Goal: Task Accomplishment & Management: Manage account settings

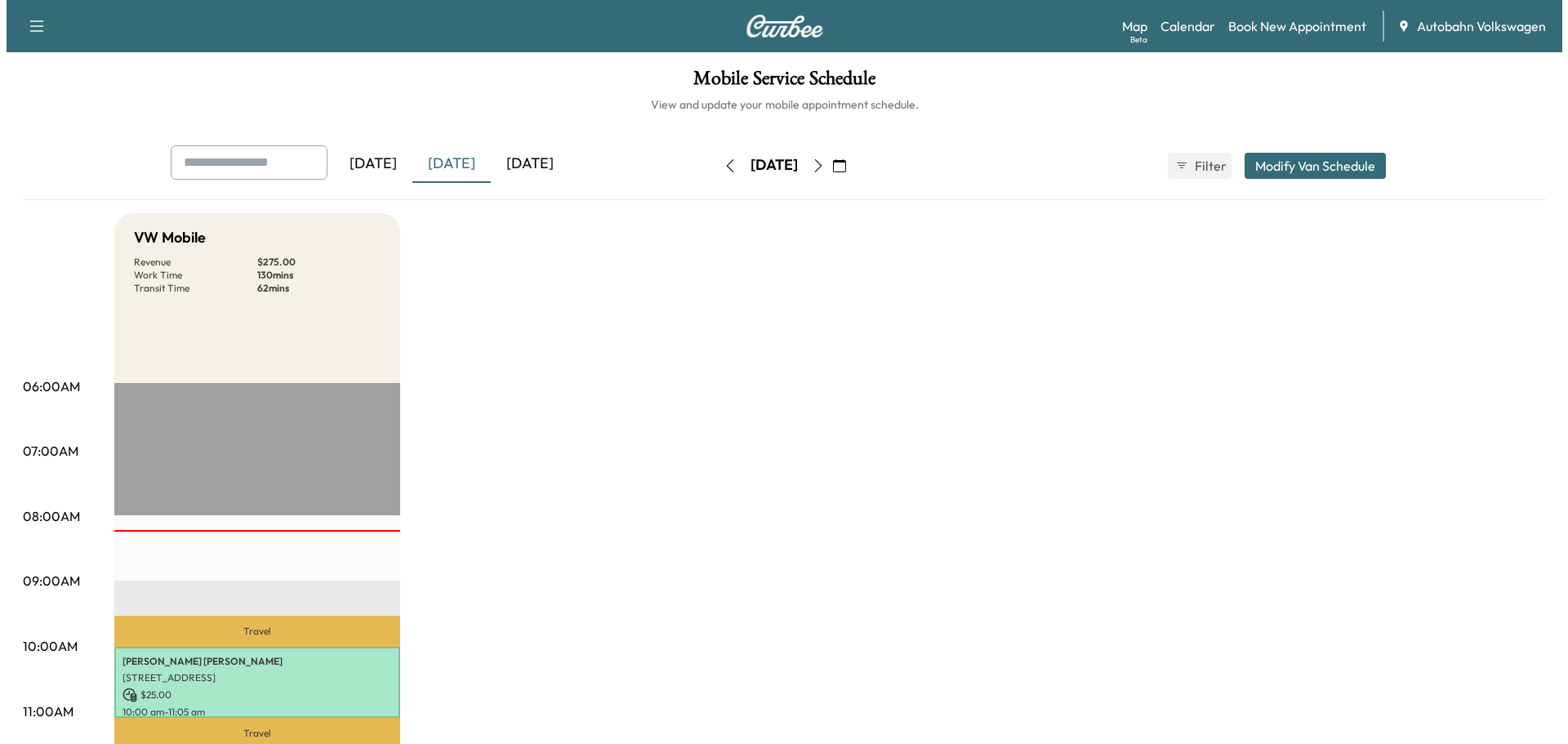
scroll to position [327, 0]
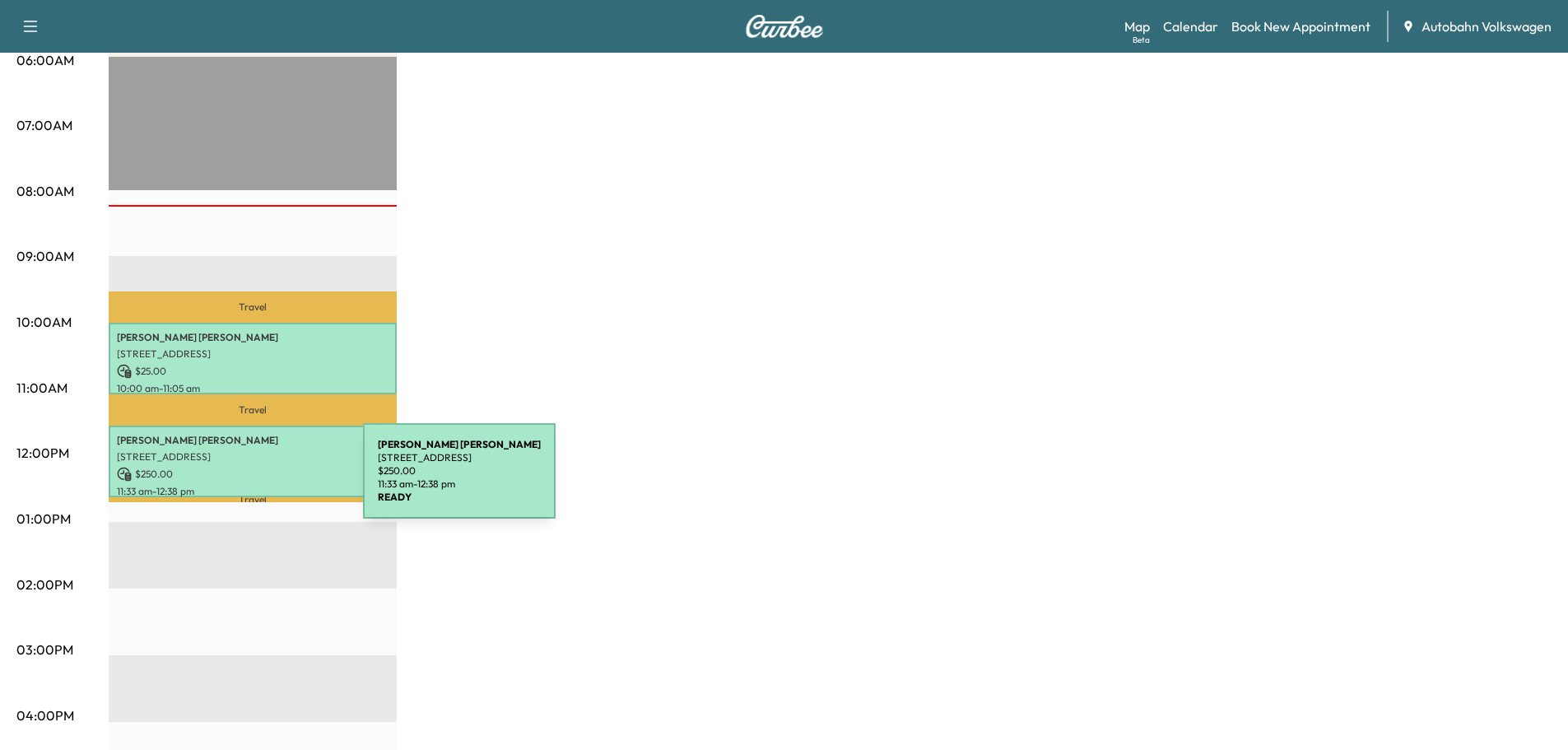
click at [239, 485] on p "11:33 am - 12:38 pm" at bounding box center [252, 491] width 271 height 14
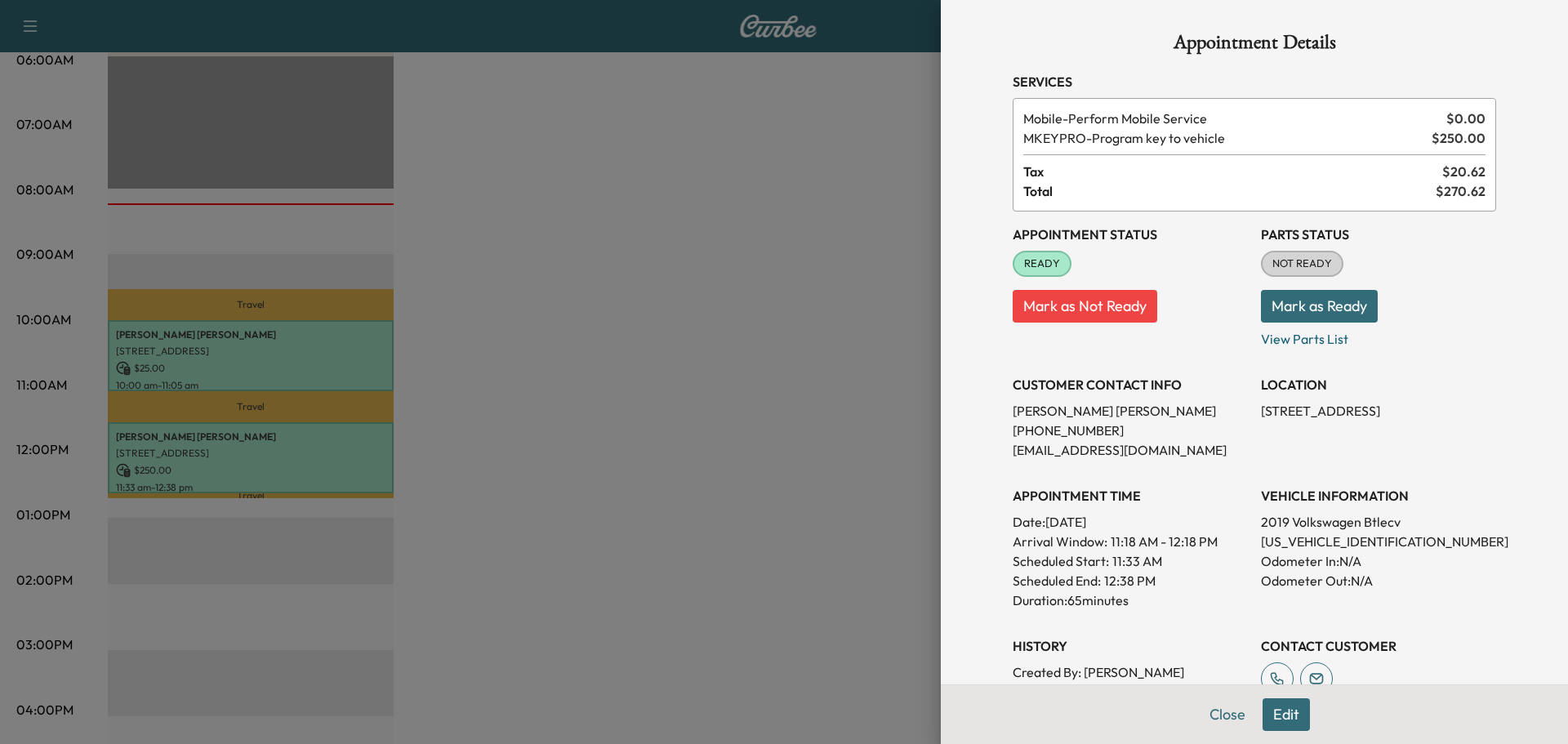
click at [658, 435] on div at bounding box center [784, 372] width 1568 height 744
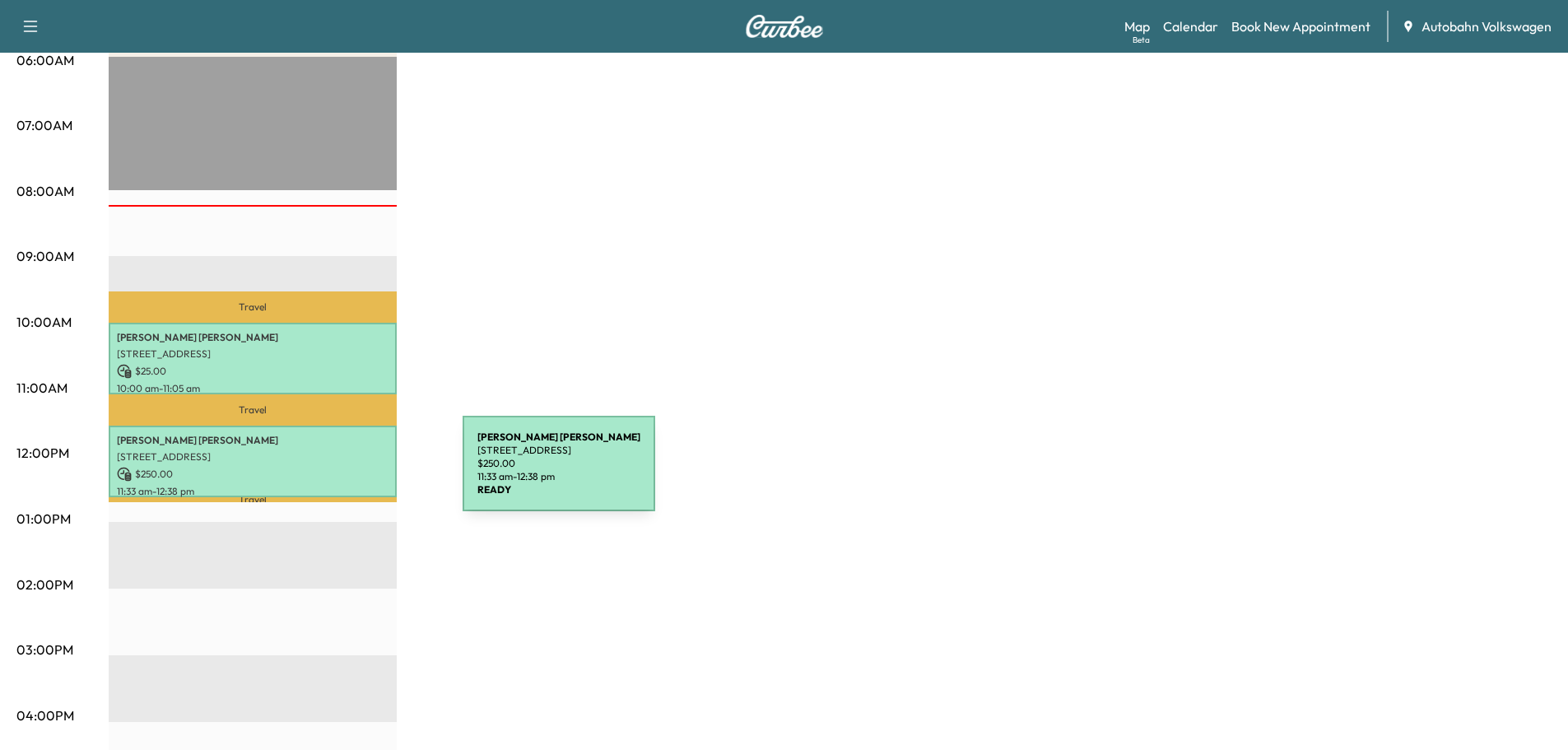
click at [339, 473] on p "$ 250.00" at bounding box center [252, 474] width 271 height 14
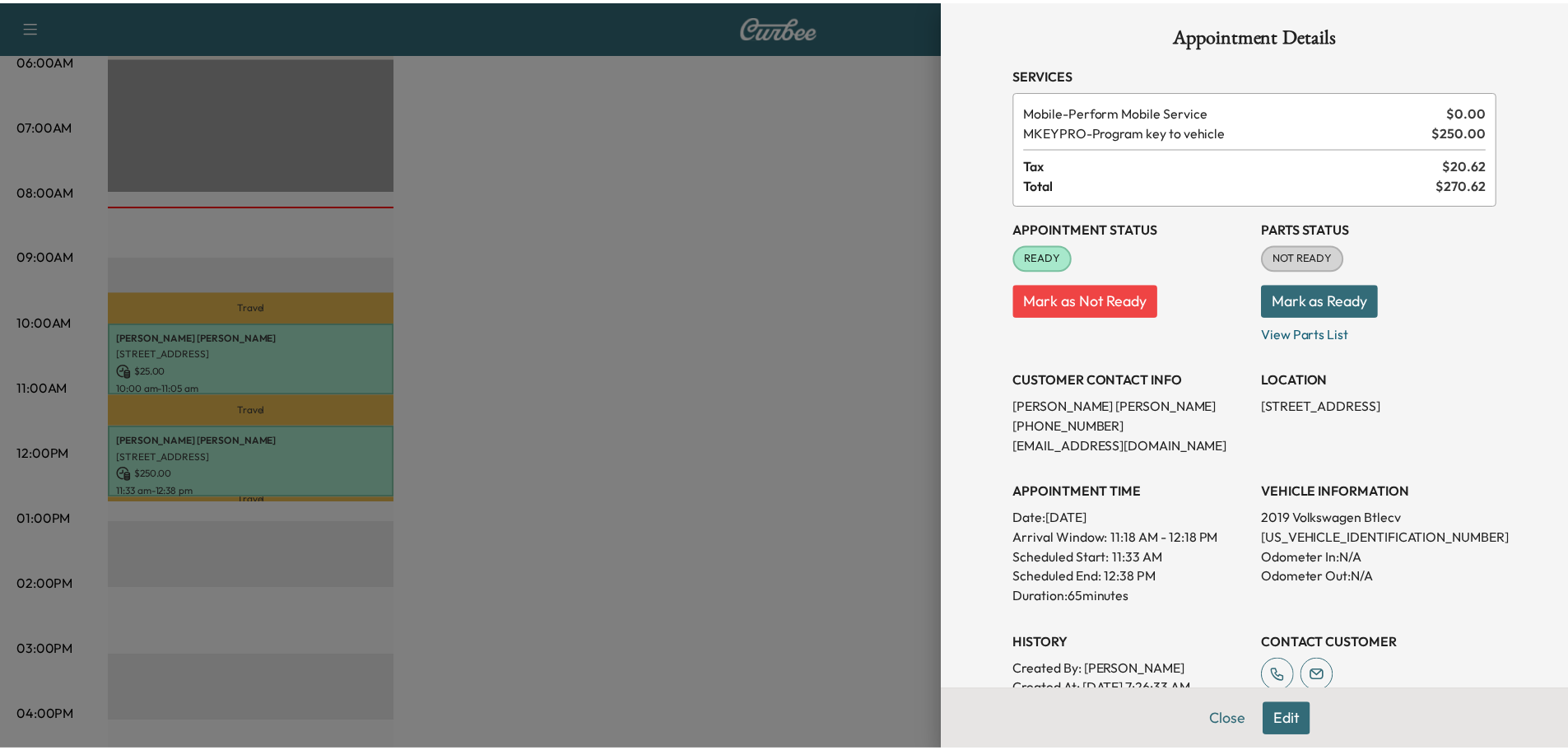
scroll to position [0, 0]
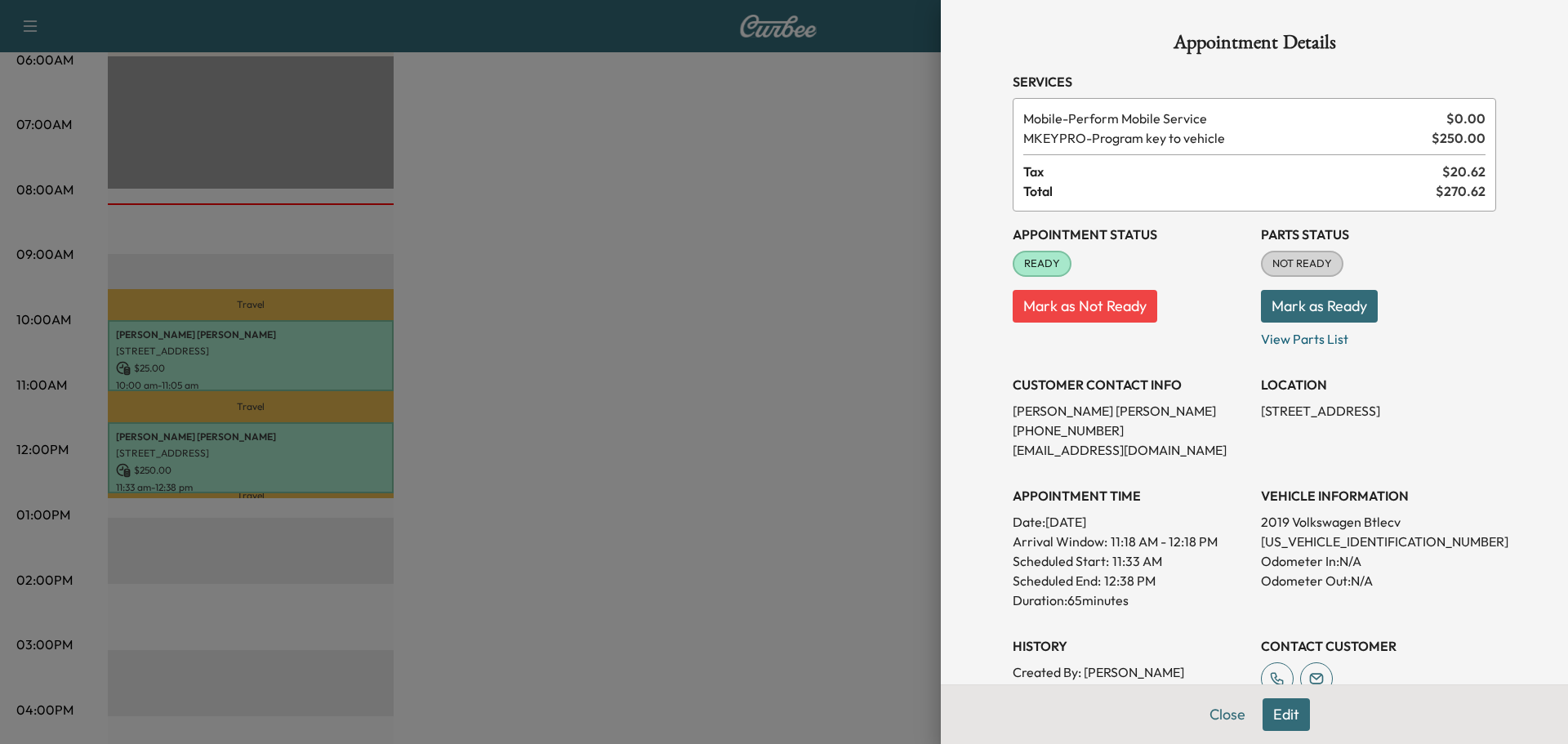
click at [638, 490] on div at bounding box center [784, 372] width 1568 height 744
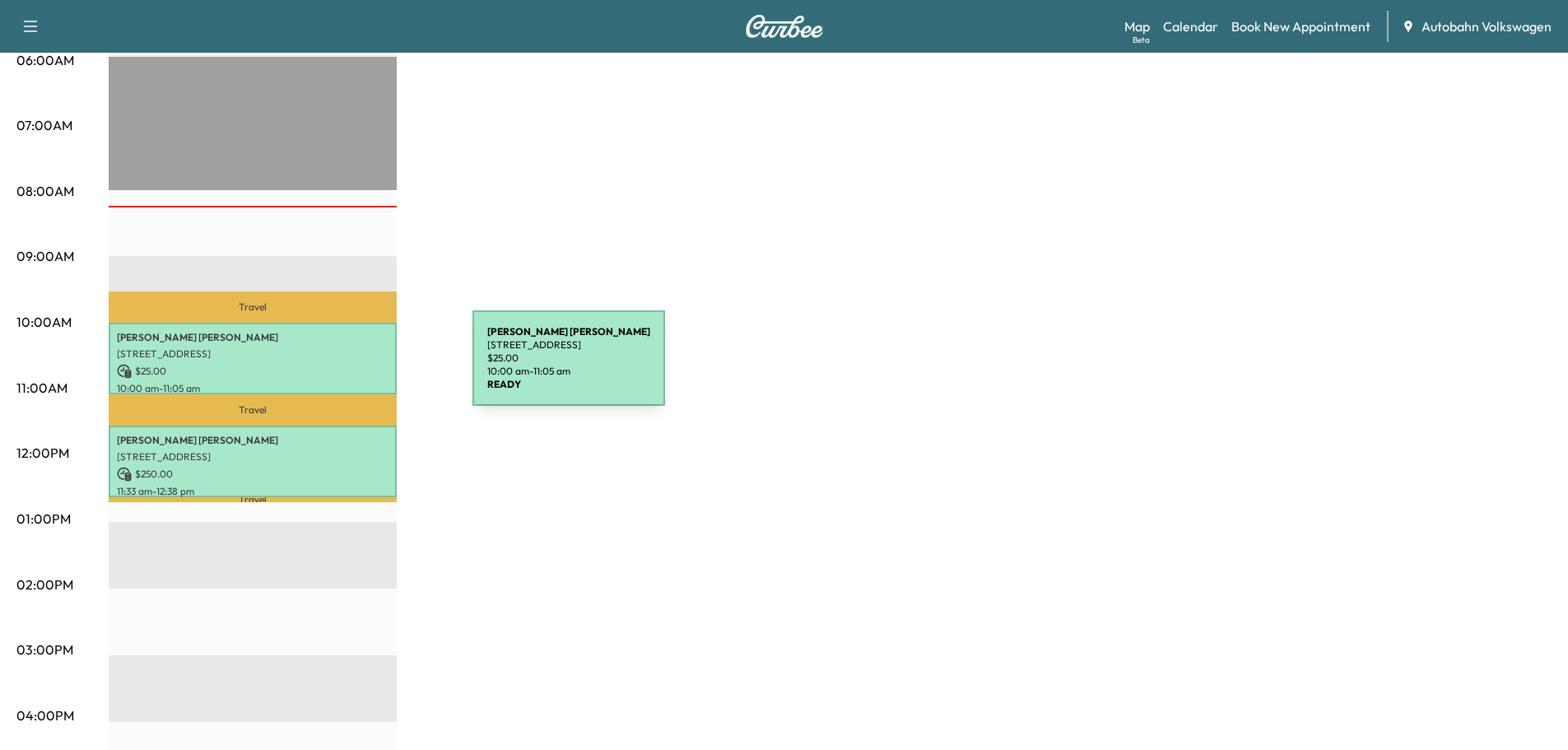
click at [349, 368] on p "$ 25.00" at bounding box center [252, 371] width 271 height 14
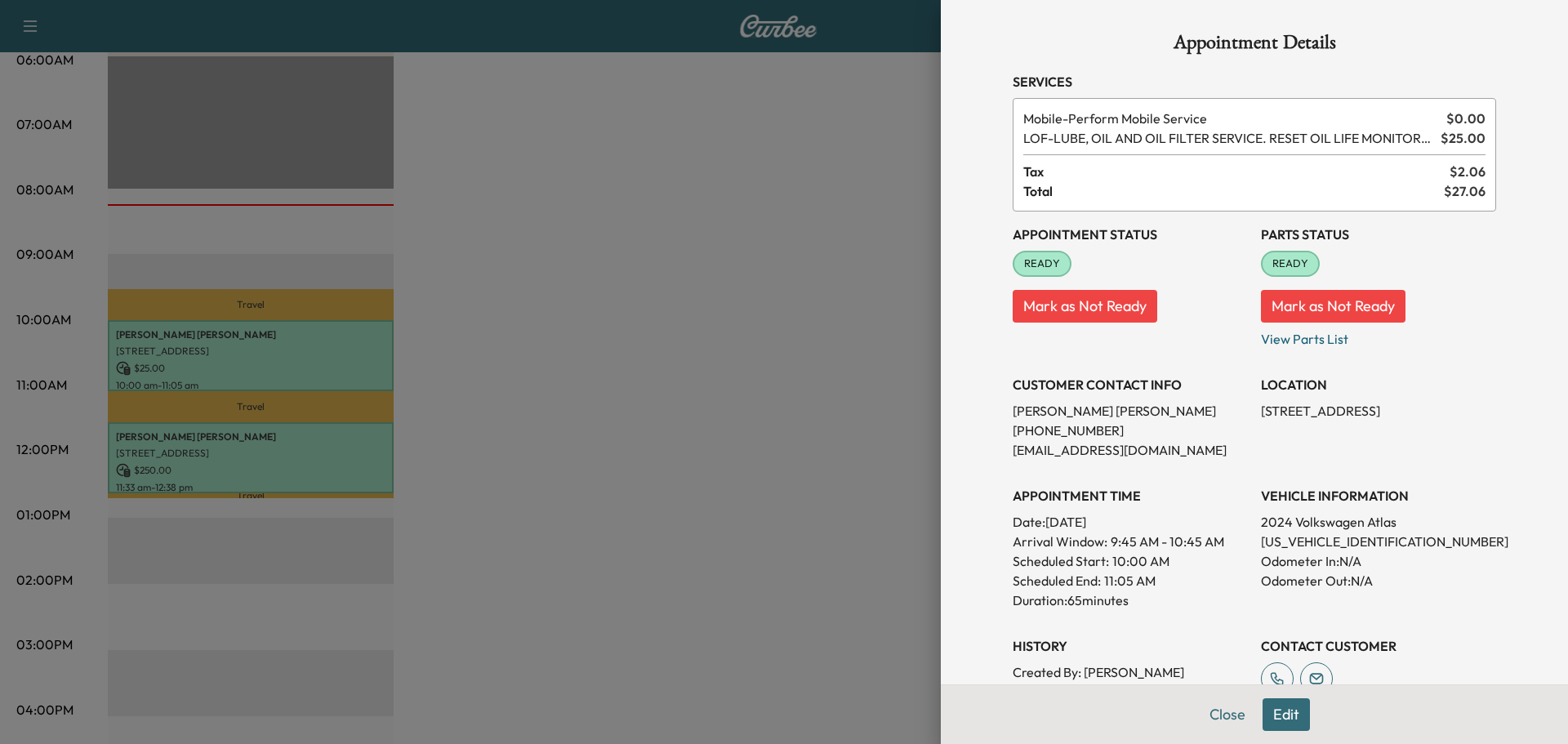
click at [773, 385] on div at bounding box center [784, 372] width 1568 height 744
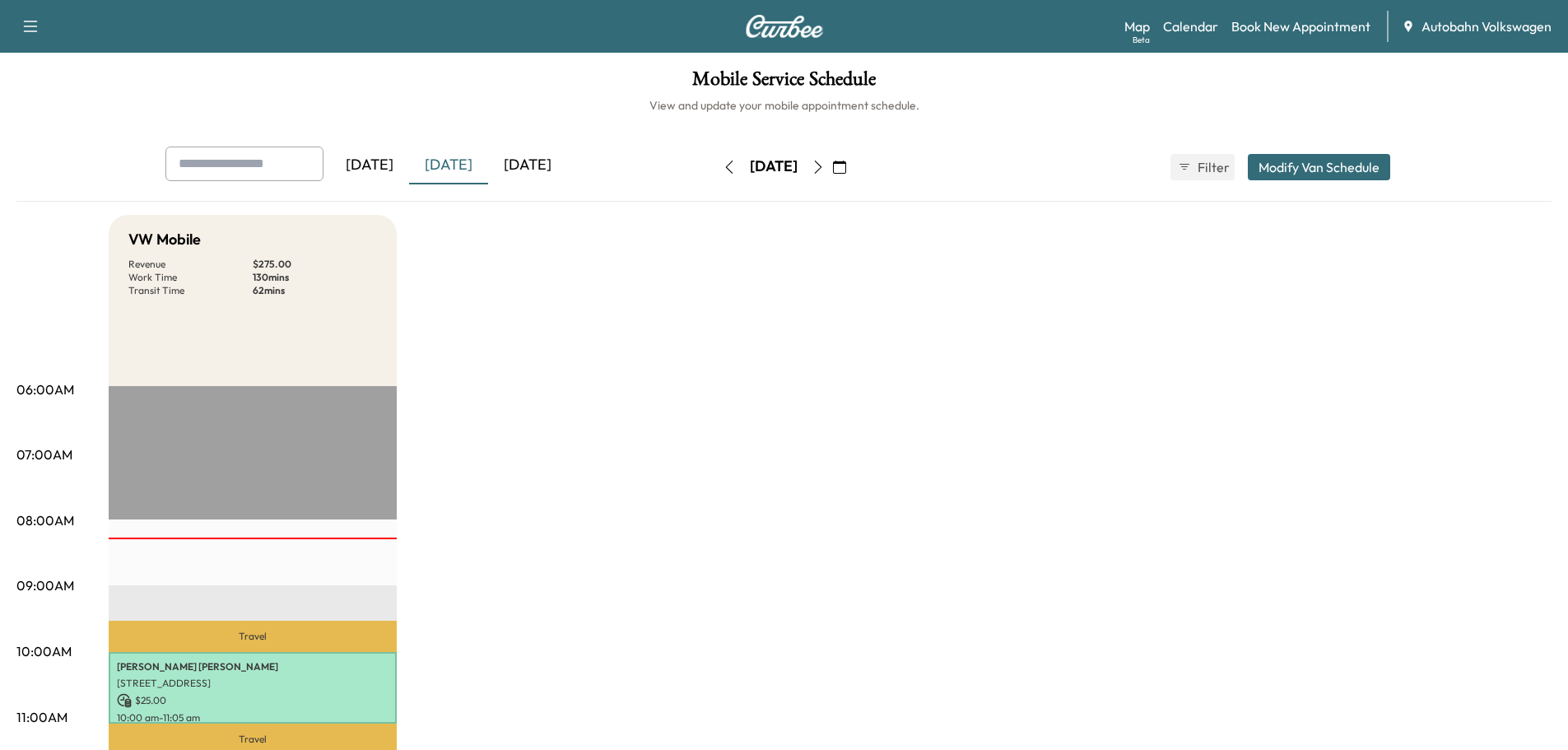
click at [537, 166] on div "[DATE]" at bounding box center [528, 165] width 79 height 38
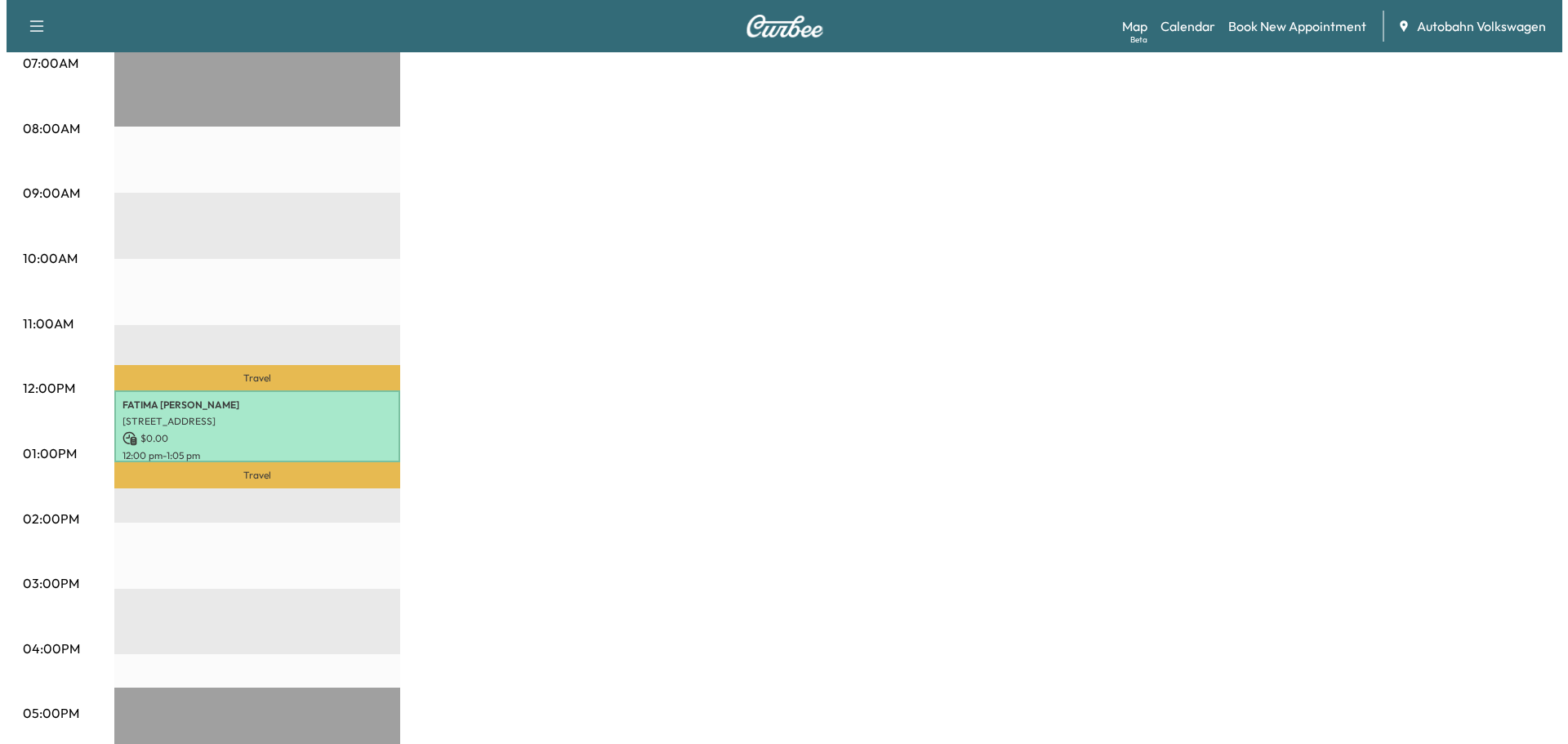
scroll to position [408, 0]
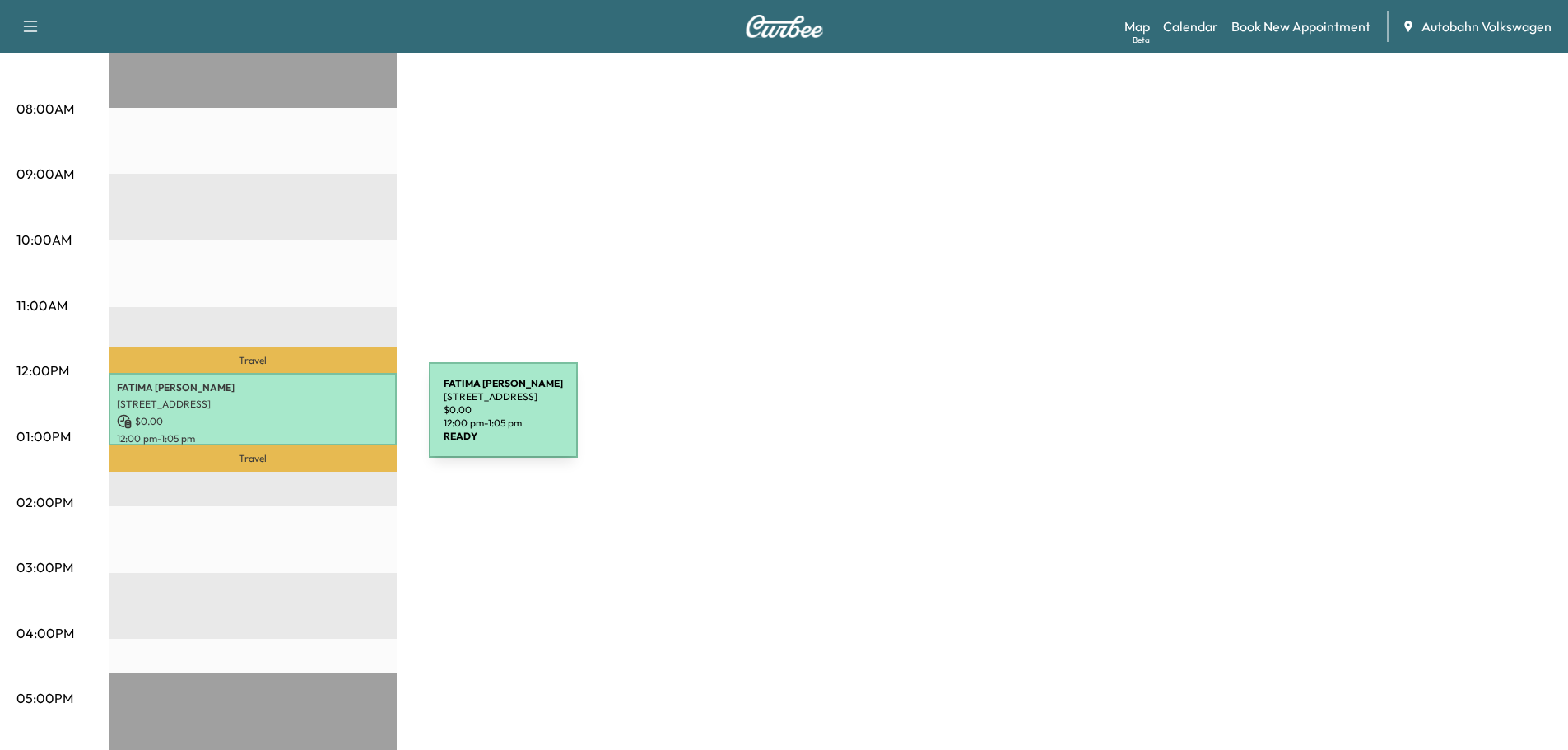
click at [305, 419] on p "$ 0.00" at bounding box center [252, 421] width 271 height 14
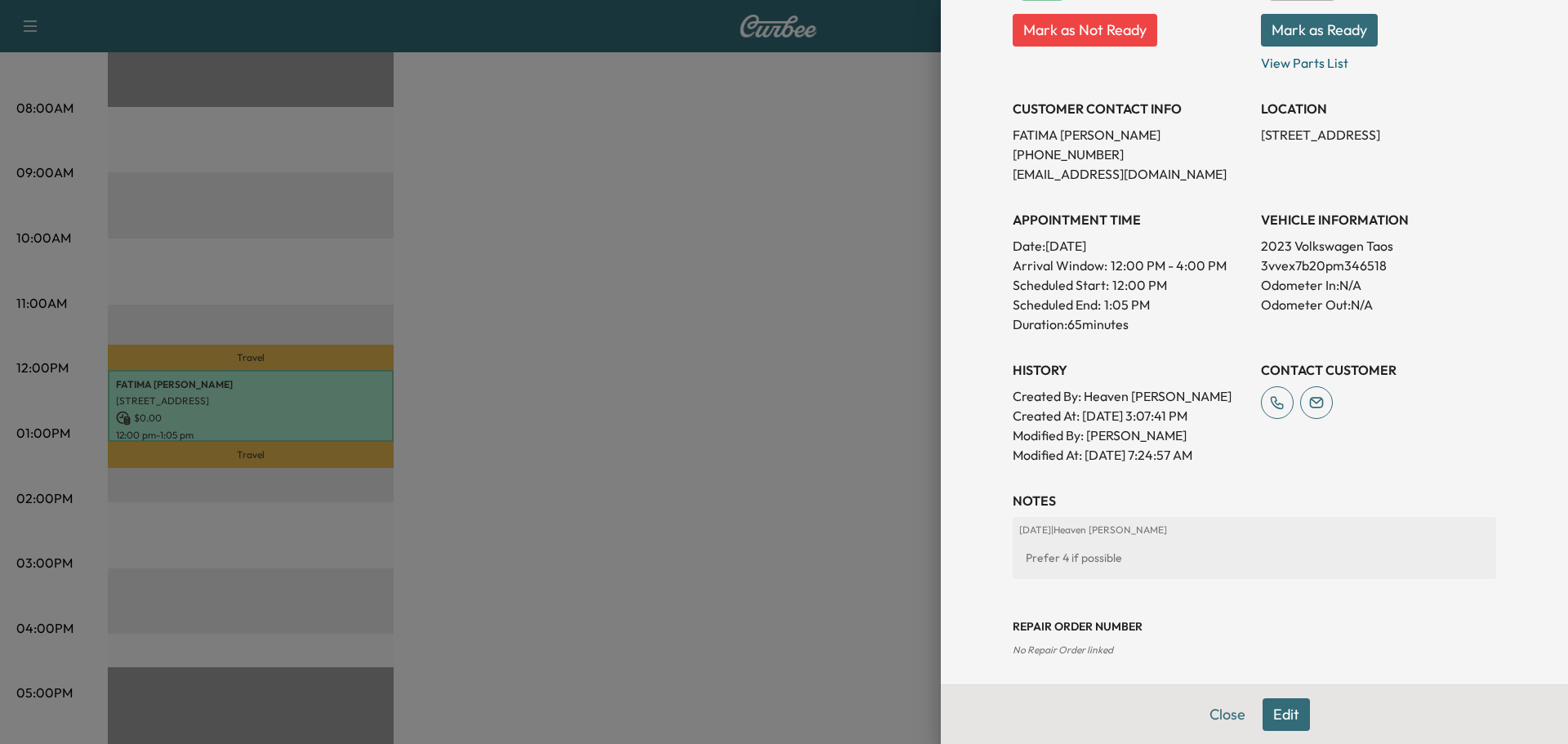
scroll to position [357, 0]
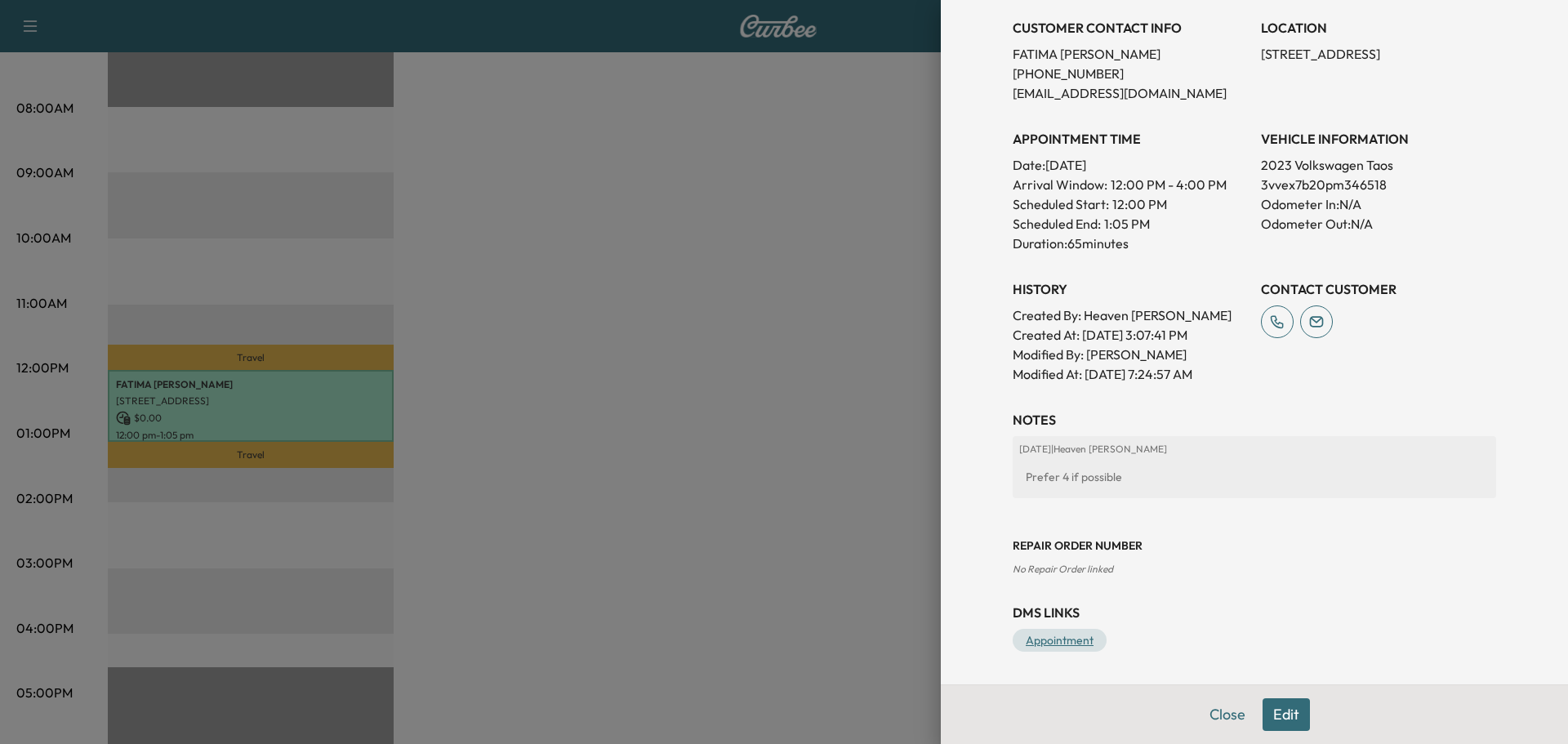
click at [1058, 644] on link "Appointment" at bounding box center [1060, 641] width 94 height 23
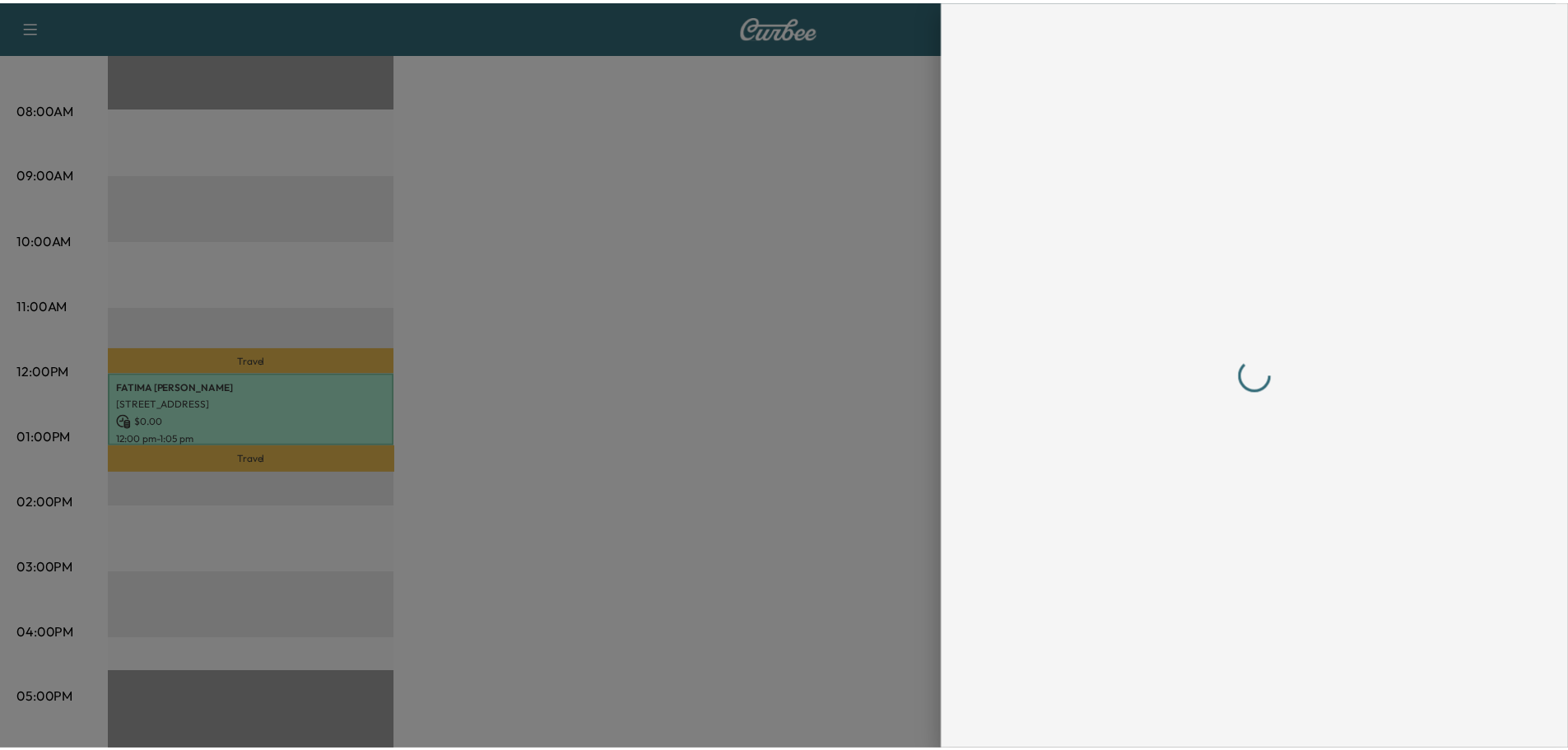
scroll to position [0, 0]
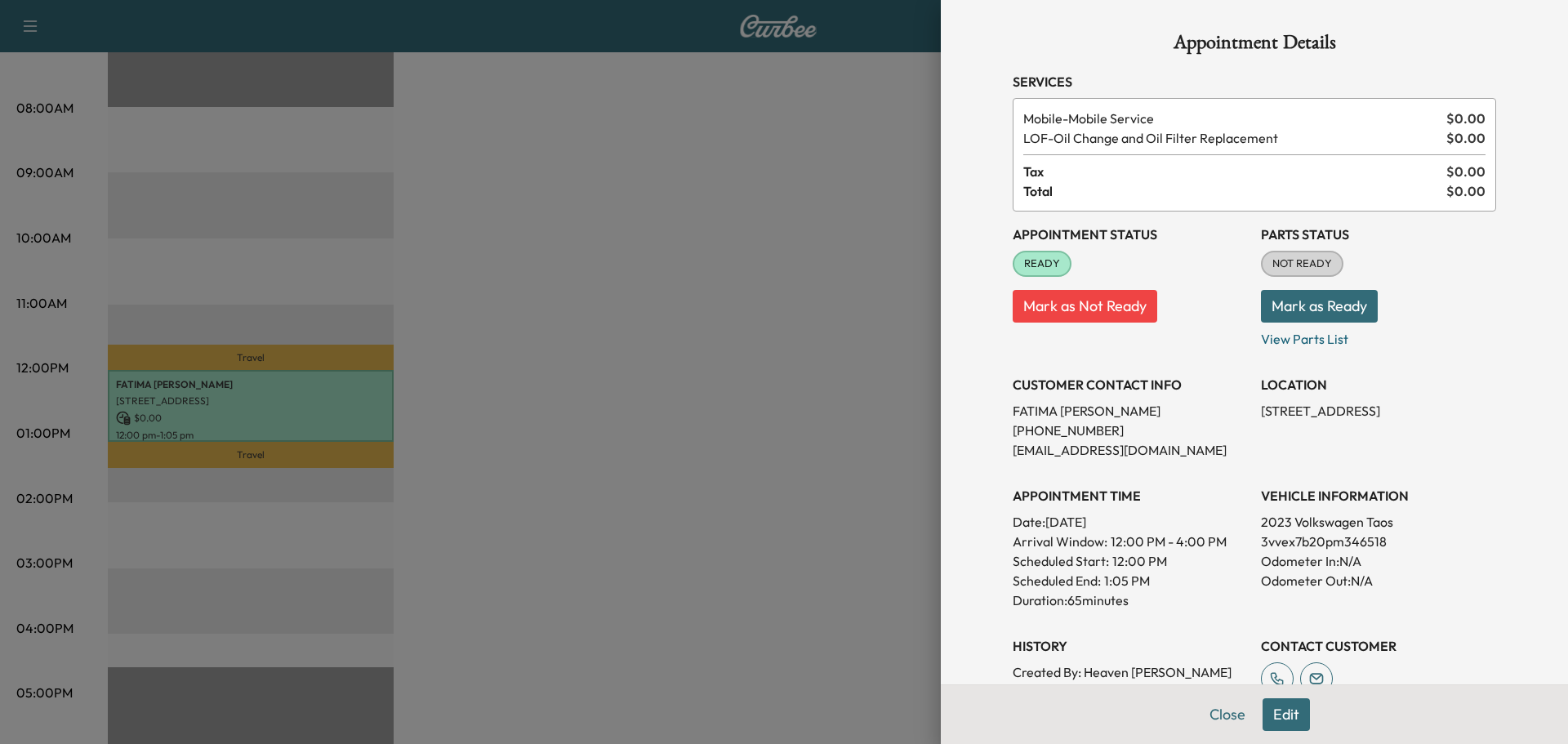
click at [1313, 307] on button "Mark as Ready" at bounding box center [1319, 306] width 117 height 33
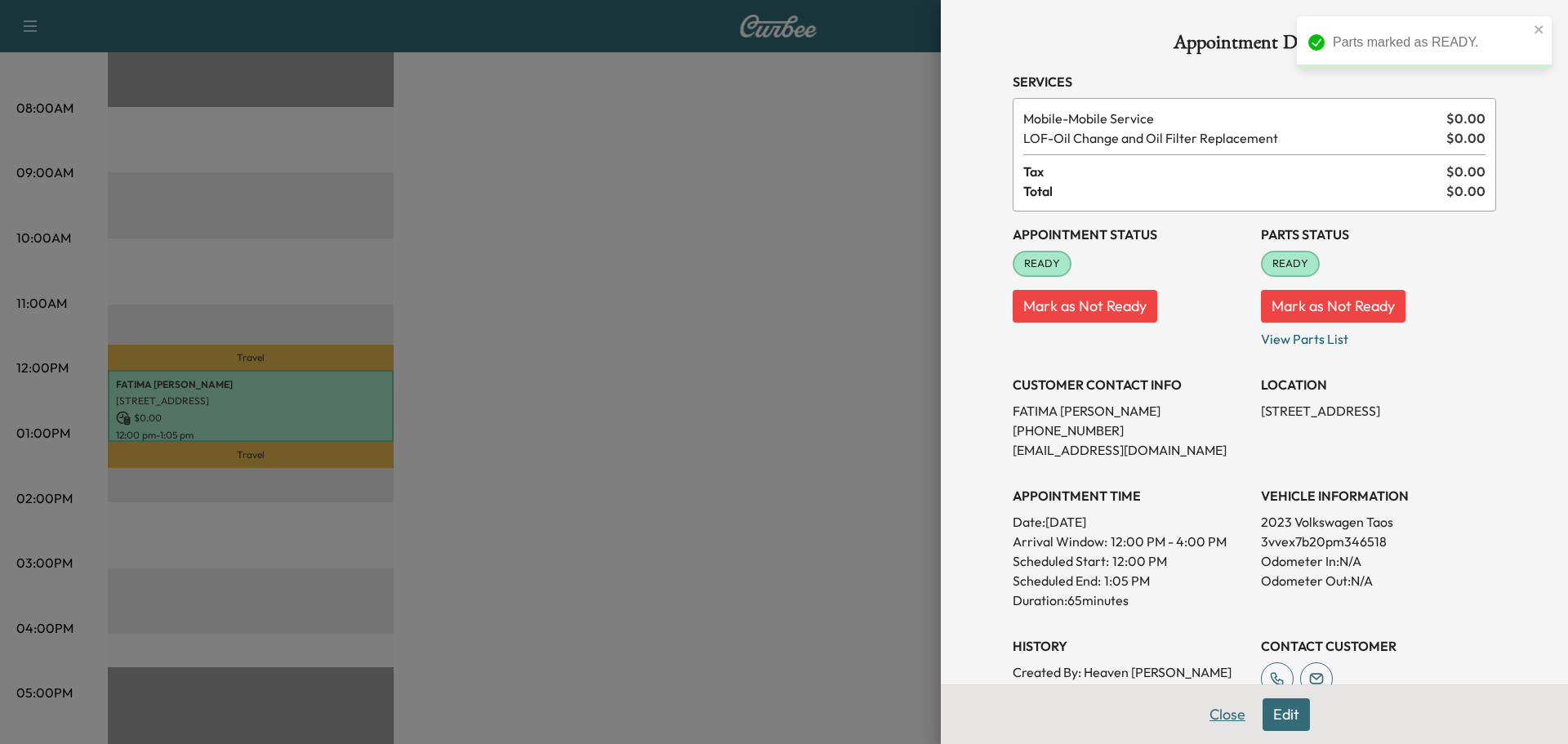
click at [1215, 715] on button "Close" at bounding box center [1227, 714] width 57 height 33
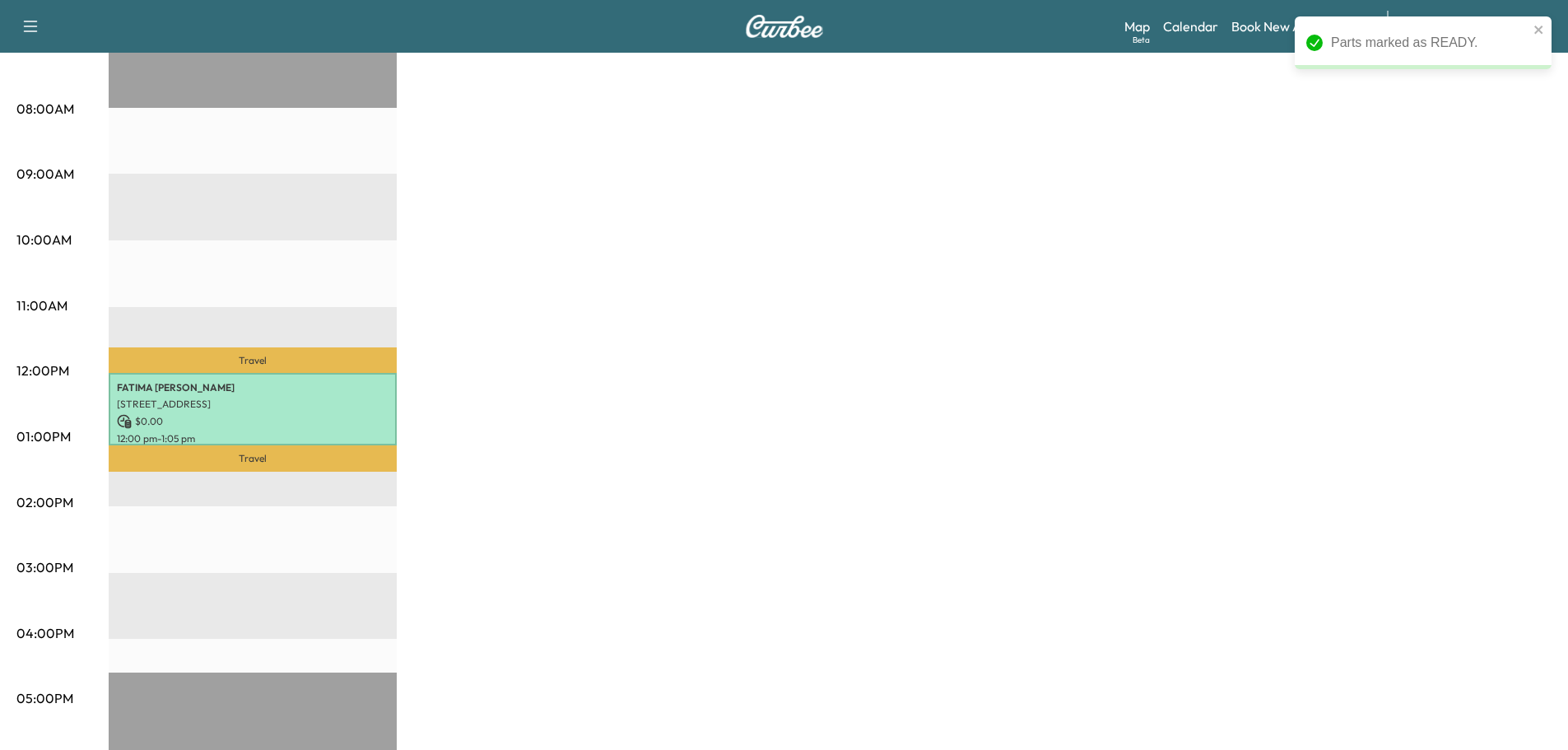
click at [1000, 509] on div "VW Mobile Revenue $ 0.00 Work Time 65 mins Transit Time 48 mins Travel [PERSON_…" at bounding box center [830, 420] width 1443 height 1235
